Goal: Check status

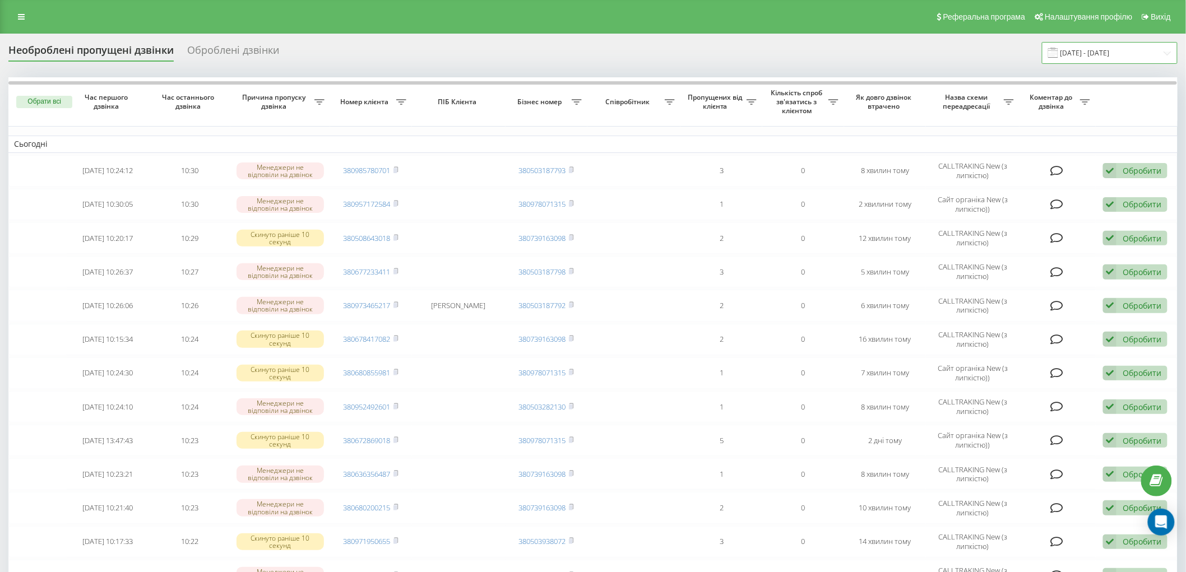
click at [1099, 56] on input "20.09.2025 - 22.09.2025" at bounding box center [1110, 53] width 136 height 22
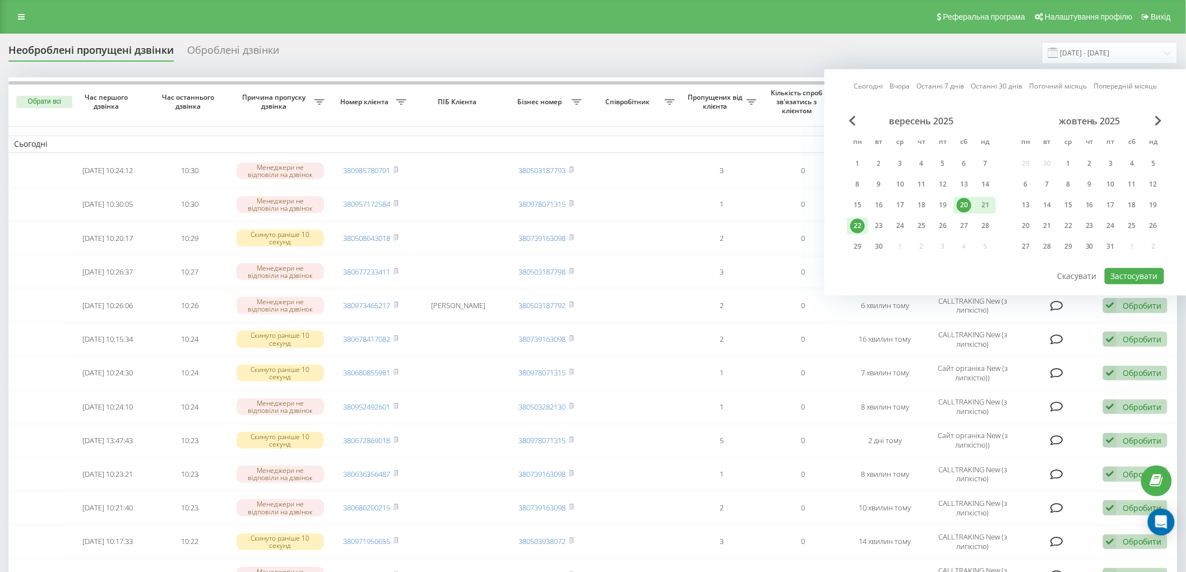
click at [853, 226] on div "22" at bounding box center [857, 226] width 15 height 15
click at [1127, 269] on button "Застосувати" at bounding box center [1133, 276] width 59 height 16
type input "[DATE] - [DATE]"
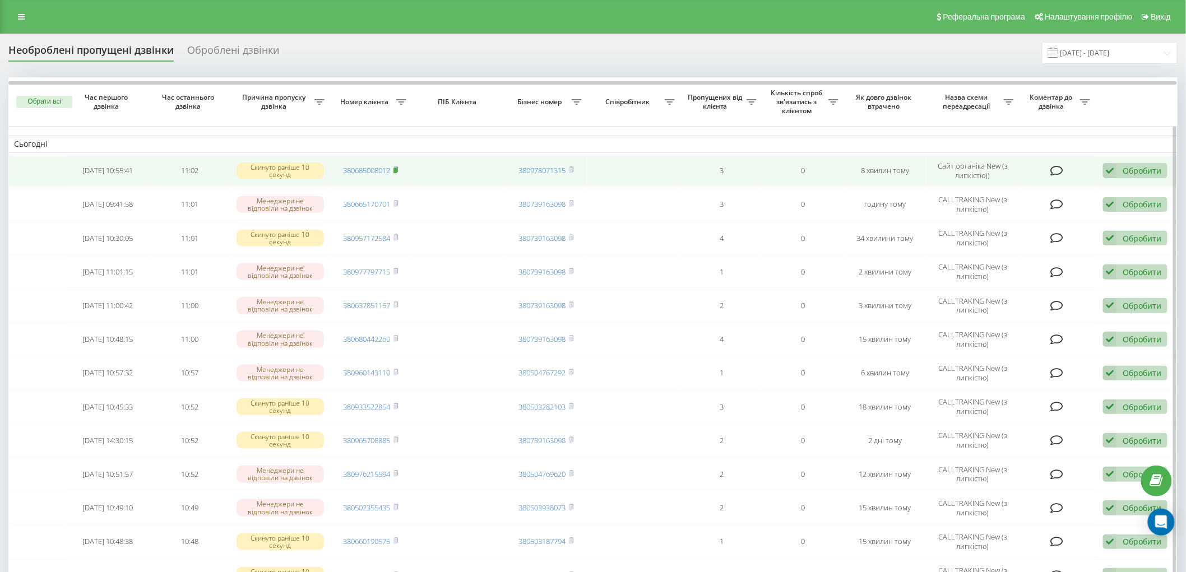
click at [397, 170] on rect at bounding box center [394, 170] width 3 height 5
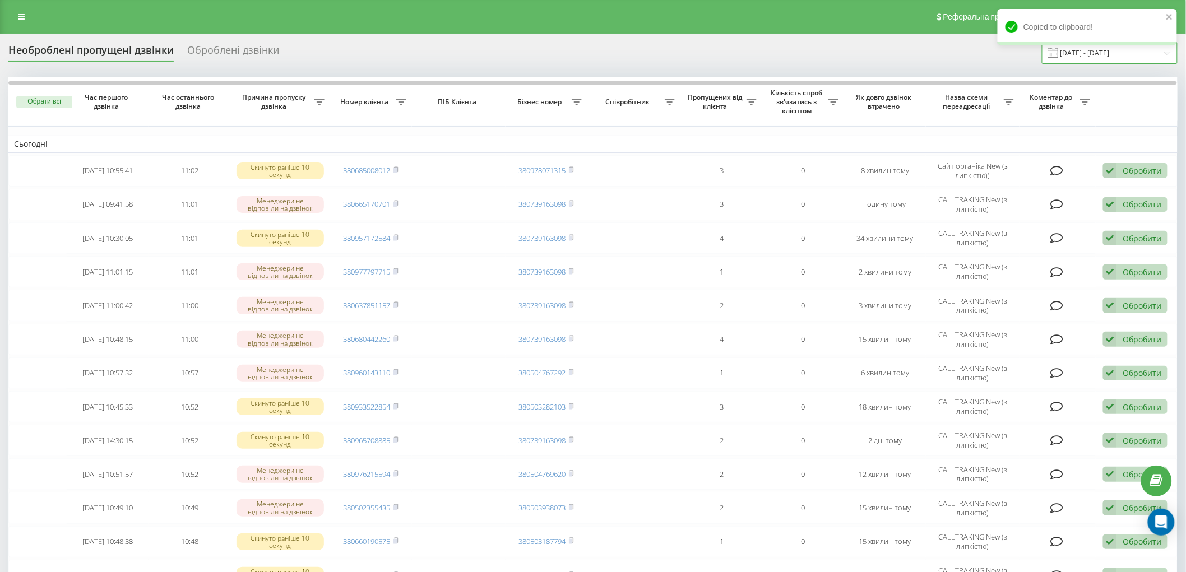
click at [1097, 63] on input "[DATE] - [DATE]" at bounding box center [1110, 53] width 136 height 22
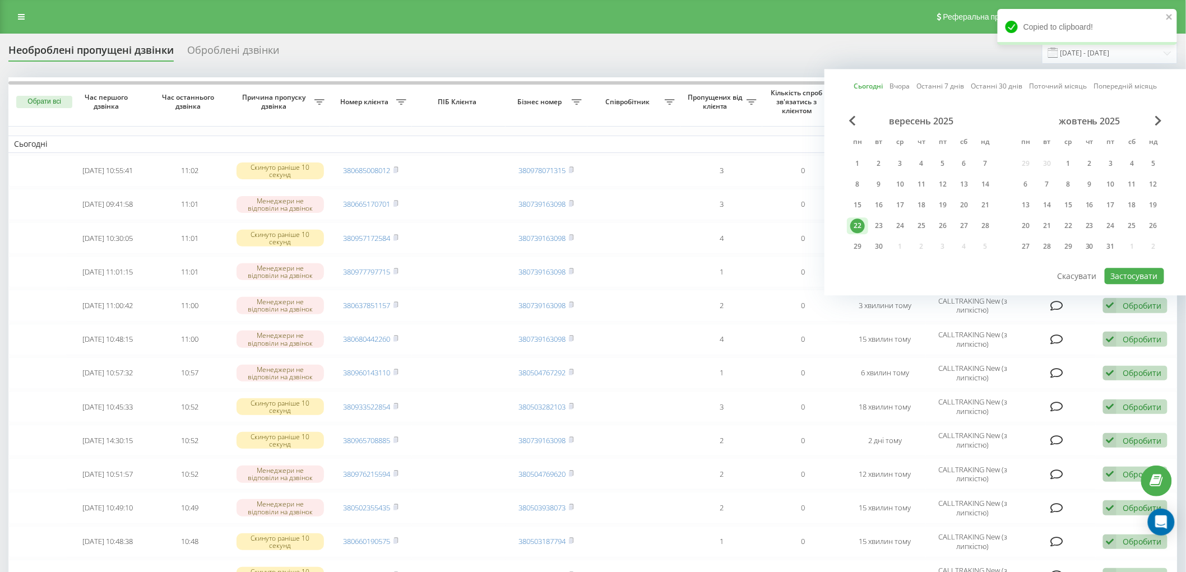
click at [997, 42] on div "notification timer" at bounding box center [997, 43] width 0 height 3
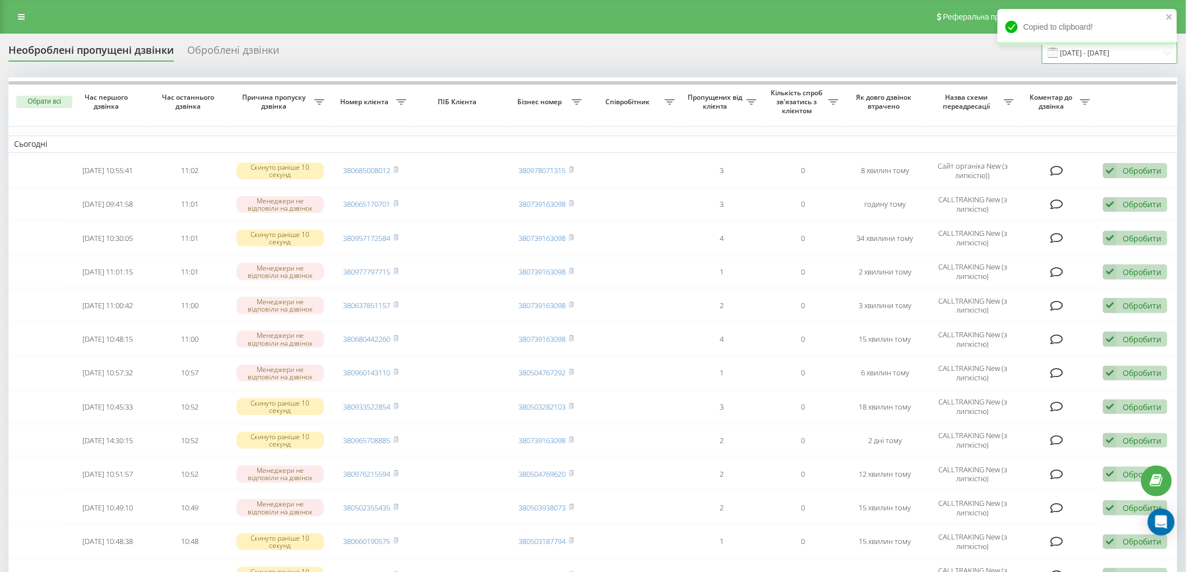
click at [1075, 58] on input "[DATE] - [DATE]" at bounding box center [1110, 53] width 136 height 22
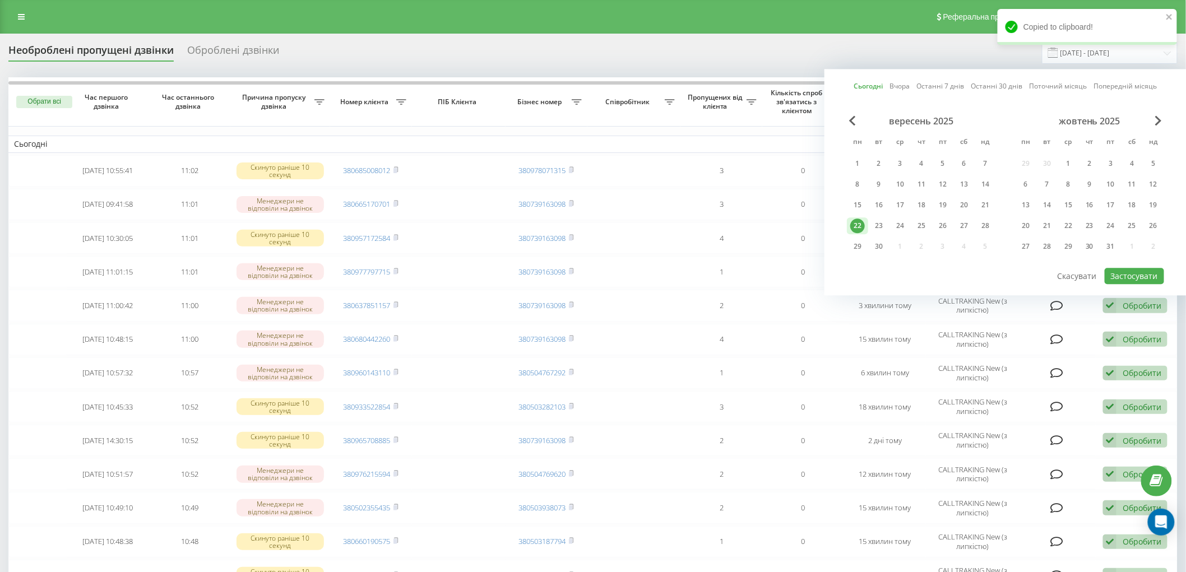
drag, startPoint x: 864, startPoint y: 223, endPoint x: 1157, endPoint y: 282, distance: 298.9
click at [866, 223] on div "22" at bounding box center [857, 225] width 21 height 17
click at [1135, 276] on button "Застосувати" at bounding box center [1133, 276] width 59 height 16
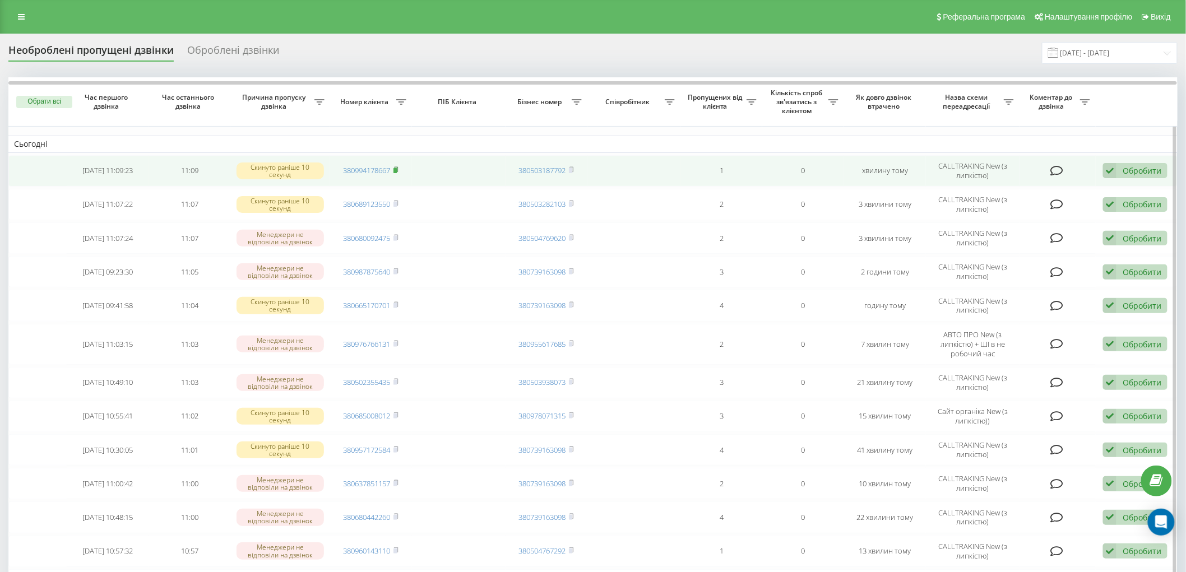
click at [397, 171] on rect at bounding box center [394, 170] width 3 height 5
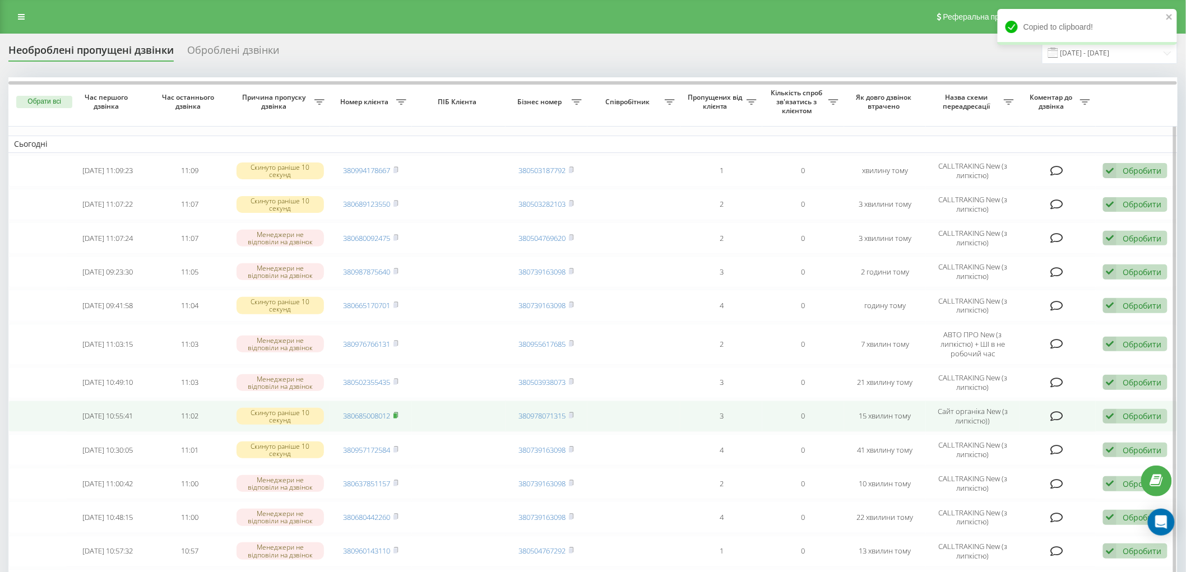
click at [396, 415] on rect at bounding box center [394, 415] width 3 height 5
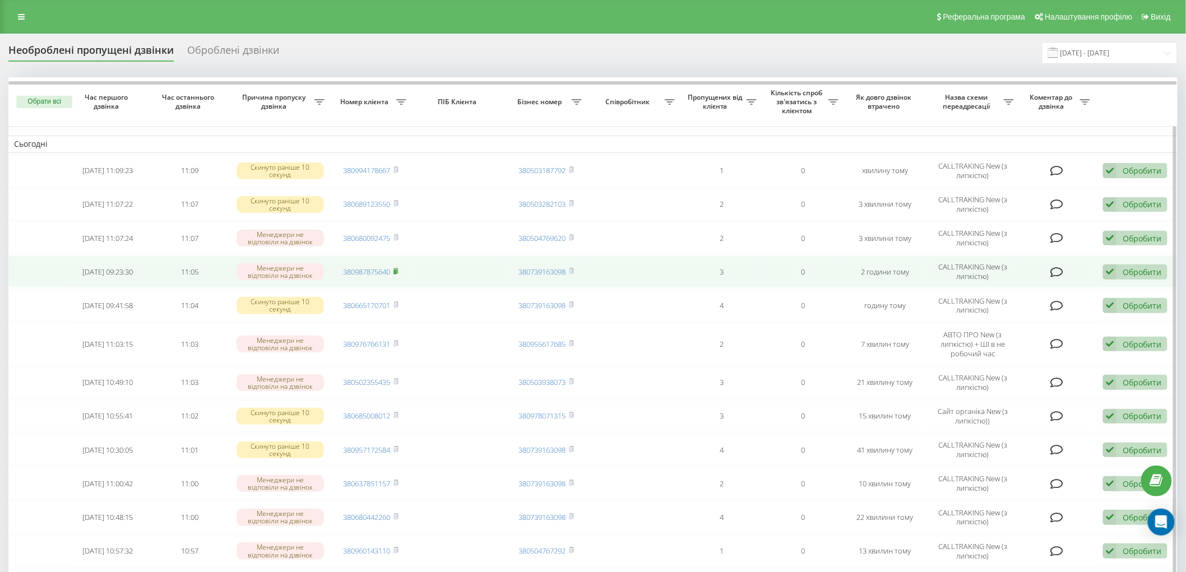
click at [398, 271] on icon at bounding box center [396, 270] width 4 height 5
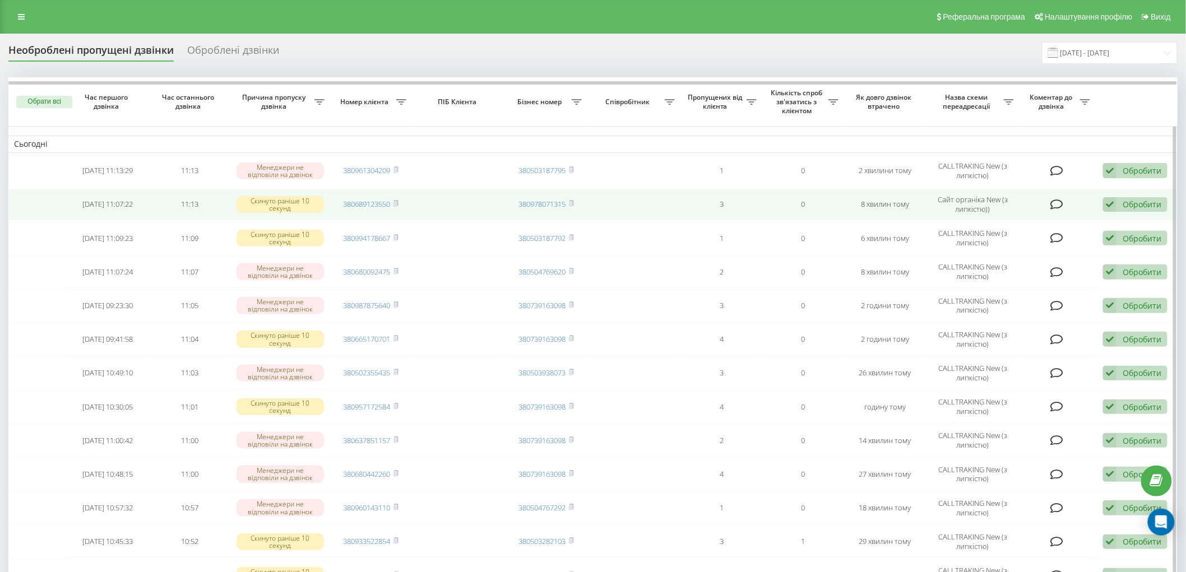
click at [401, 202] on td "380689123550" at bounding box center [371, 204] width 82 height 31
click at [396, 202] on rect at bounding box center [394, 204] width 3 height 5
